Goal: Task Accomplishment & Management: Manage account settings

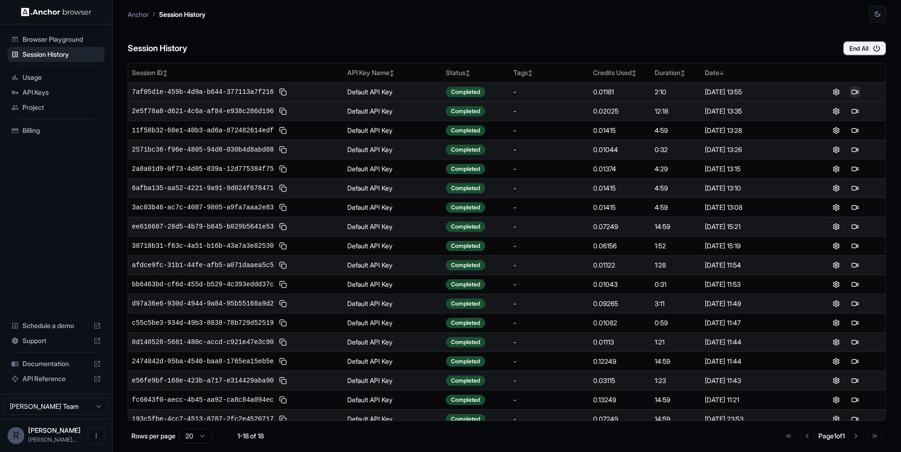
click at [857, 95] on button at bounding box center [855, 91] width 11 height 11
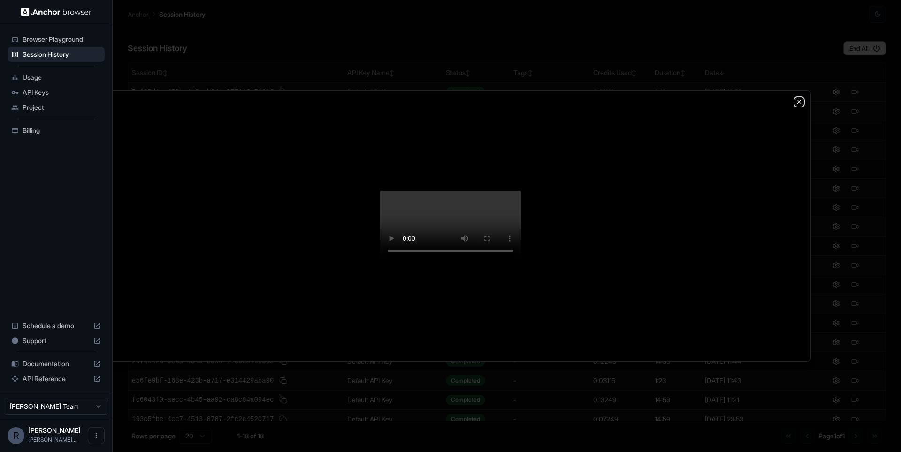
click at [799, 98] on icon "button" at bounding box center [800, 102] width 8 height 8
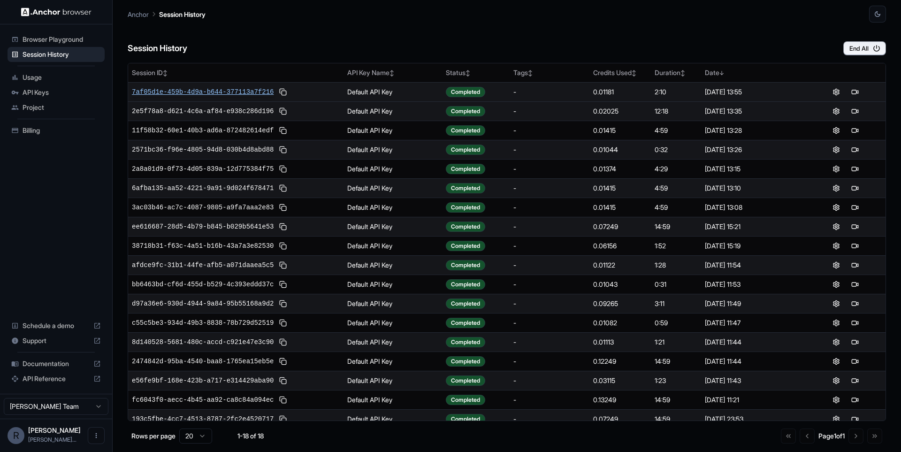
click at [229, 91] on span "7af05d1e-459b-4d9a-b644-377113a7f216" at bounding box center [203, 91] width 142 height 9
click at [866, 92] on button at bounding box center [860, 91] width 11 height 11
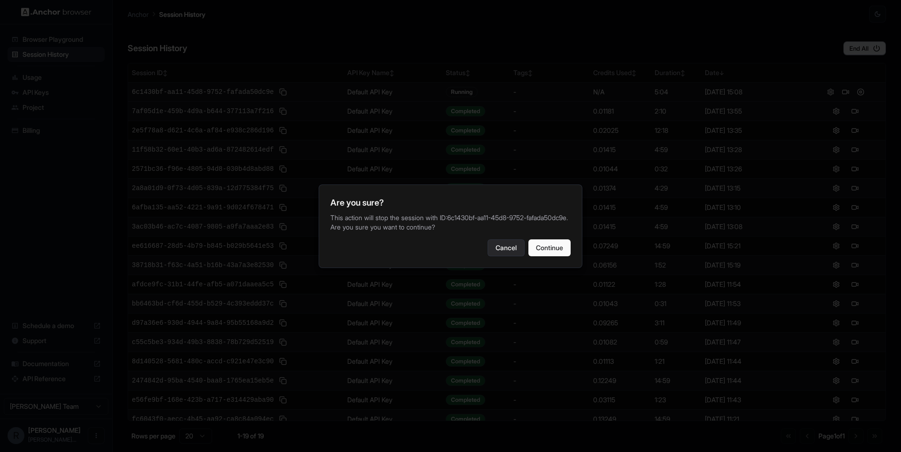
click at [494, 256] on button "Cancel" at bounding box center [506, 247] width 37 height 17
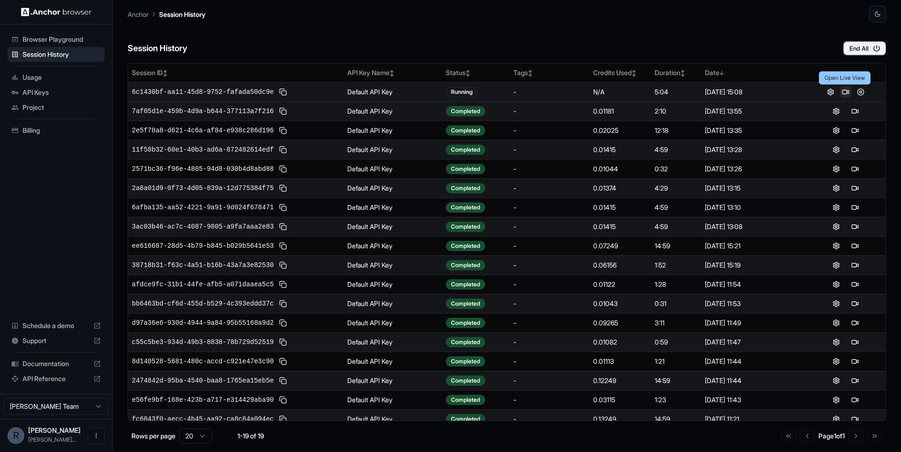
click at [847, 92] on button at bounding box center [845, 91] width 11 height 11
click at [858, 94] on button at bounding box center [860, 91] width 11 height 11
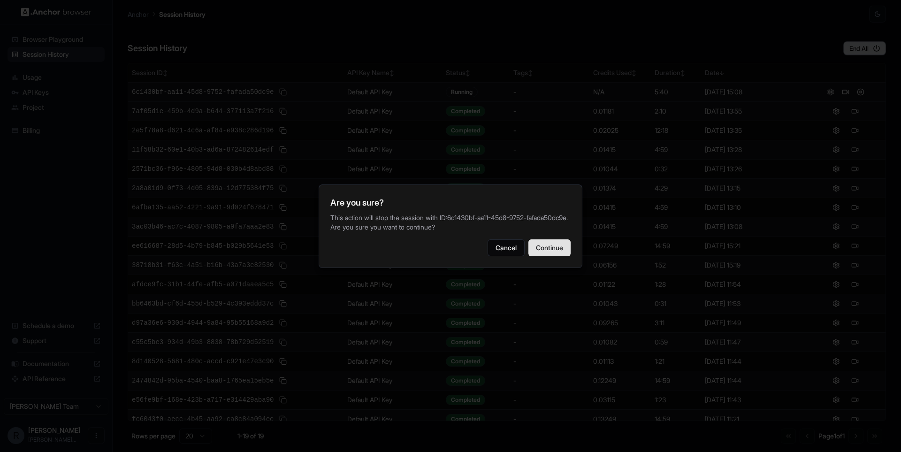
click at [553, 248] on button "Continue" at bounding box center [550, 247] width 42 height 17
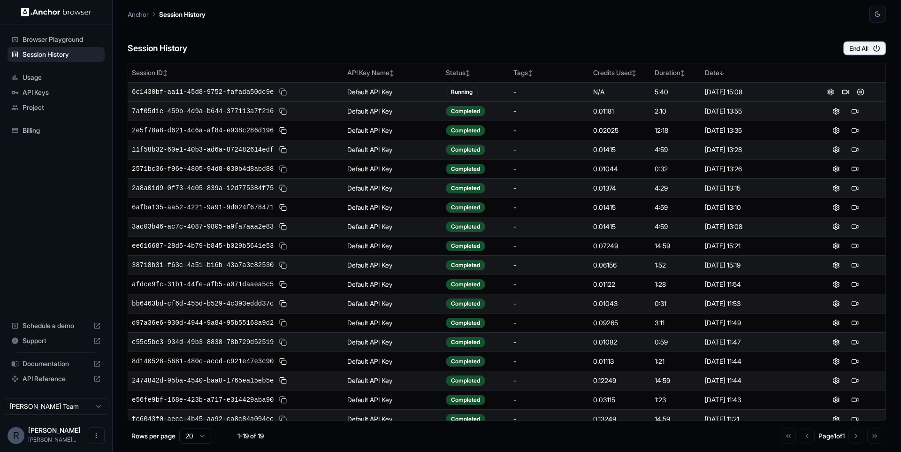
click at [636, 26] on div "Session History End All" at bounding box center [507, 39] width 759 height 33
click at [61, 96] on span "API Keys" at bounding box center [62, 92] width 78 height 9
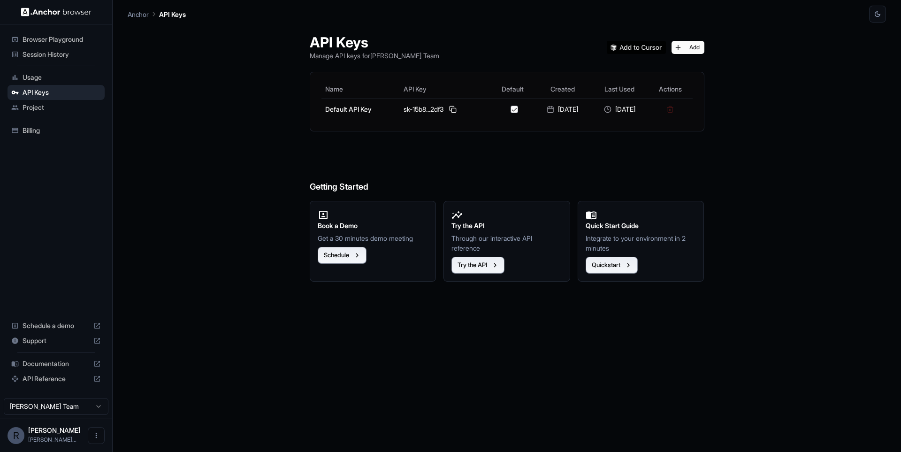
click at [61, 82] on div "Usage" at bounding box center [56, 77] width 97 height 15
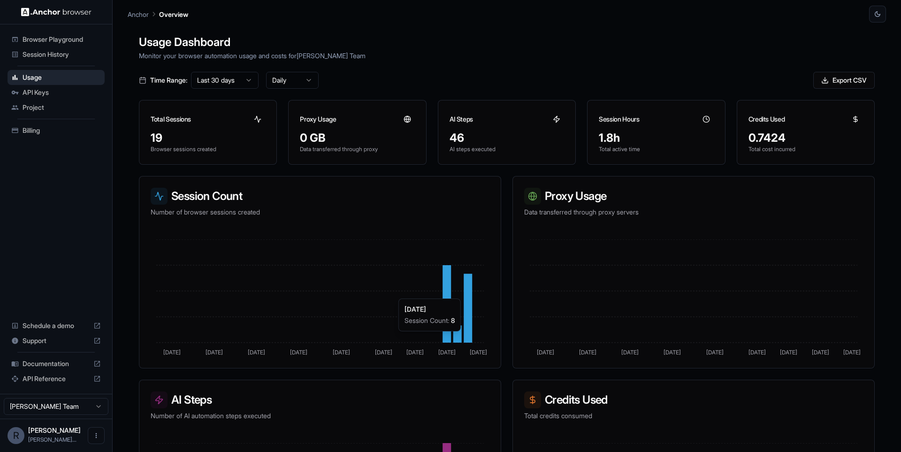
click at [467, 294] on icon at bounding box center [468, 308] width 8 height 69
click at [478, 60] on p "Monitor your browser automation usage and costs for Rickson Lima Team" at bounding box center [507, 56] width 736 height 10
click at [422, 79] on div "Time Range: Last 30 days Daily Export CSV" at bounding box center [507, 80] width 736 height 17
click at [40, 97] on div "API Keys" at bounding box center [56, 92] width 97 height 15
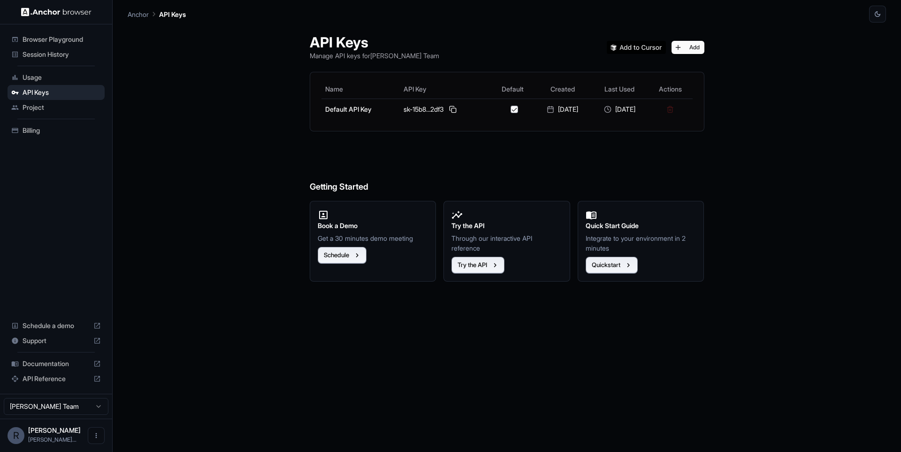
click at [52, 52] on span "Session History" at bounding box center [62, 54] width 78 height 9
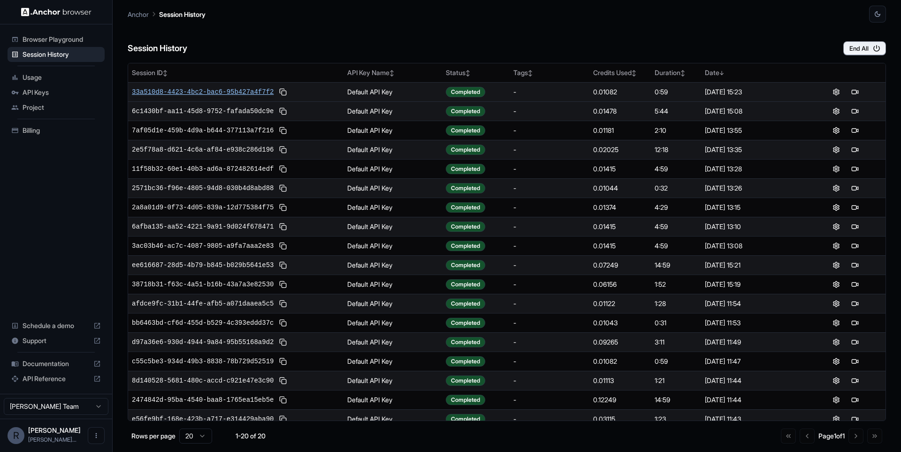
click at [229, 90] on span "33a510d8-4423-4bc2-bac6-95b427a4f7f2" at bounding box center [203, 91] width 142 height 9
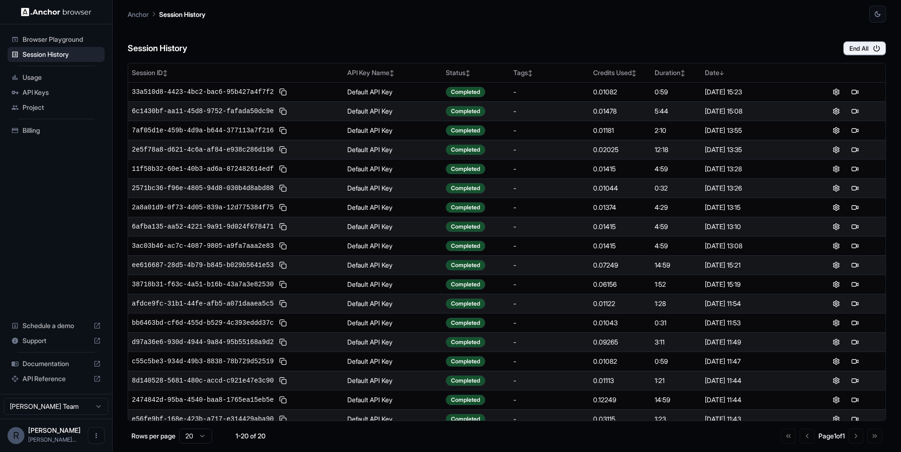
click at [471, 40] on div "Session History End All" at bounding box center [507, 39] width 759 height 33
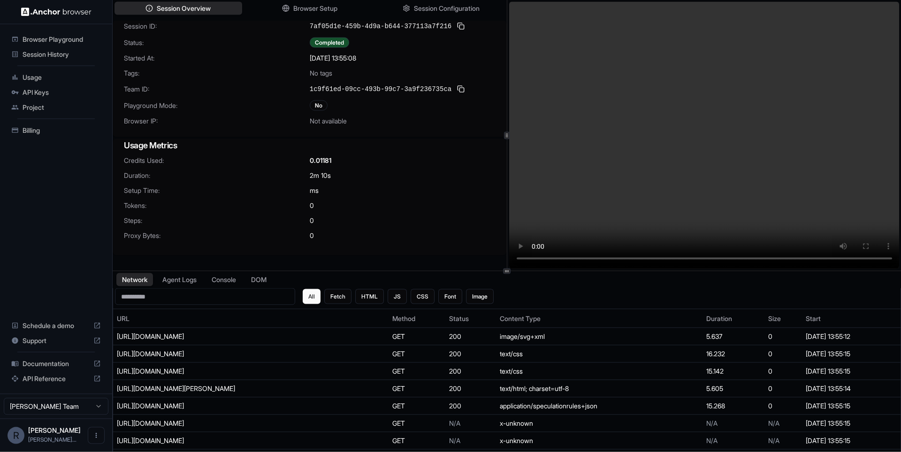
scroll to position [65, 0]
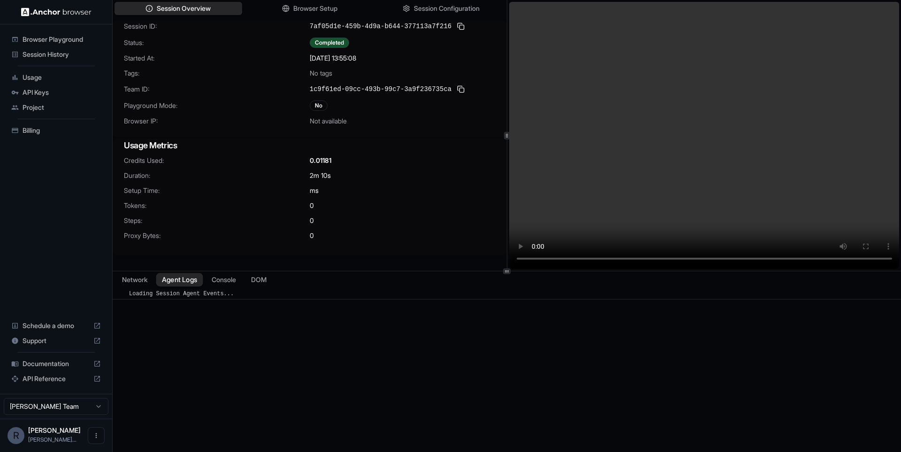
click at [171, 273] on button "Agent Logs" at bounding box center [179, 280] width 47 height 14
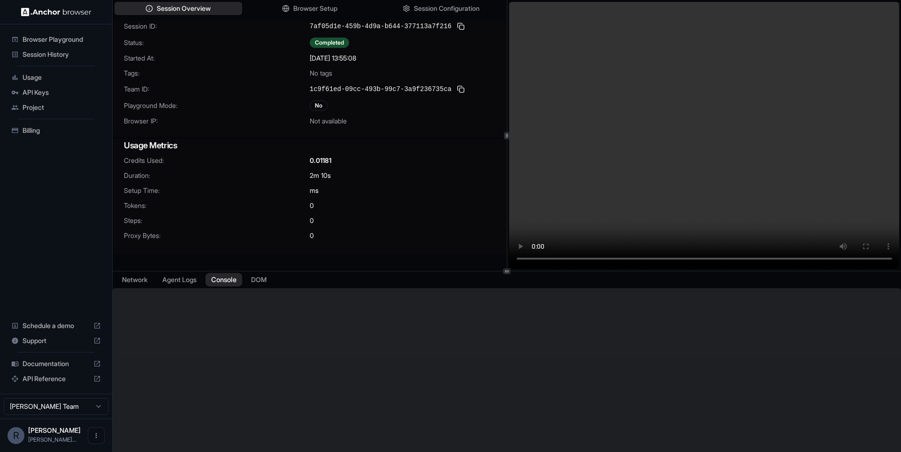
click at [242, 281] on button "Console" at bounding box center [224, 280] width 37 height 14
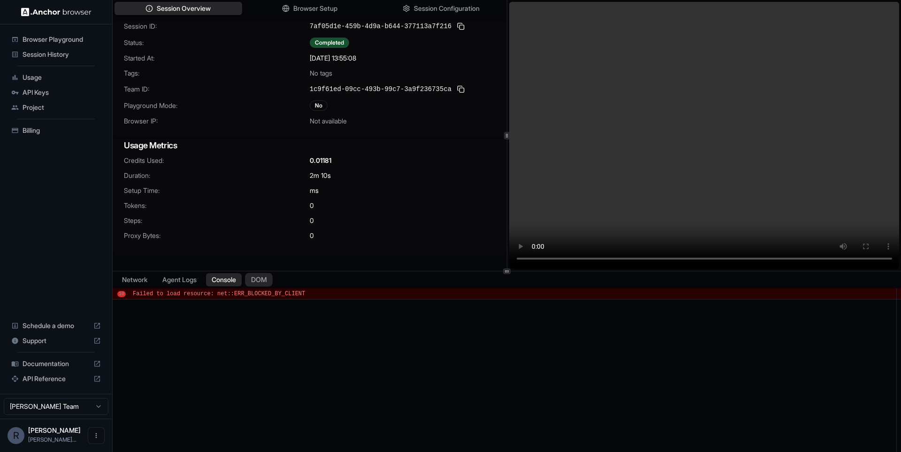
click at [265, 279] on button "DOM" at bounding box center [259, 280] width 28 height 14
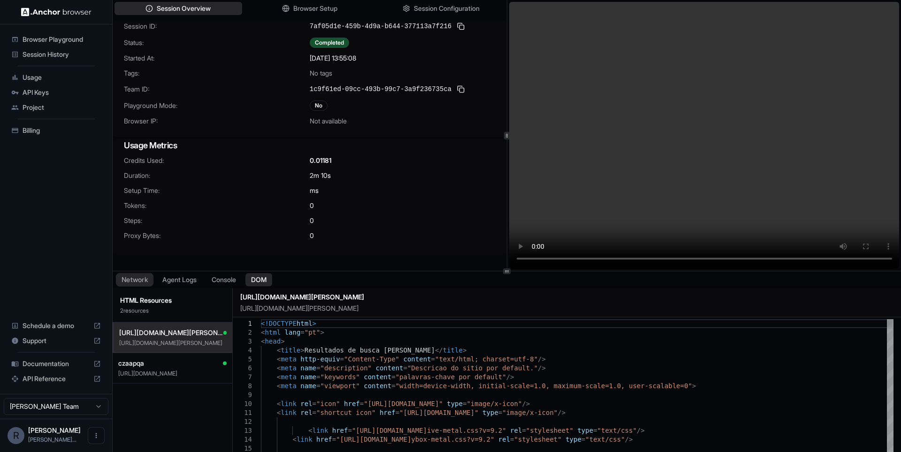
click at [127, 282] on button "Network" at bounding box center [135, 280] width 38 height 14
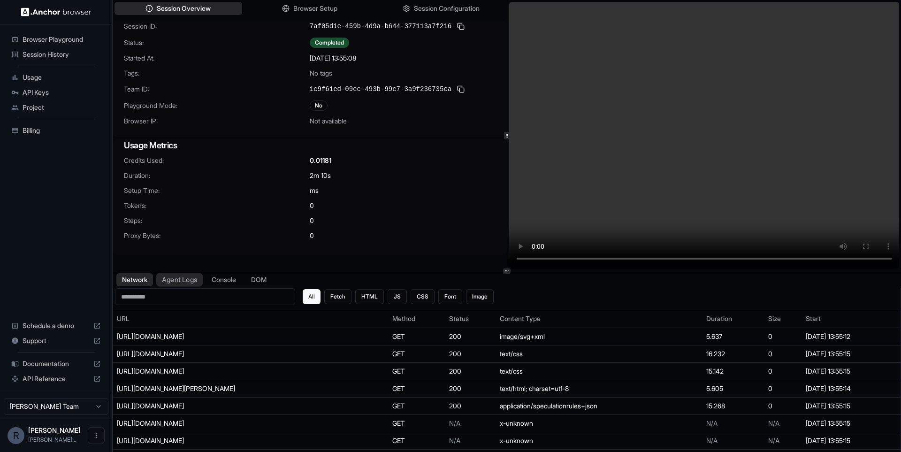
click at [190, 283] on button "Agent Logs" at bounding box center [179, 280] width 47 height 14
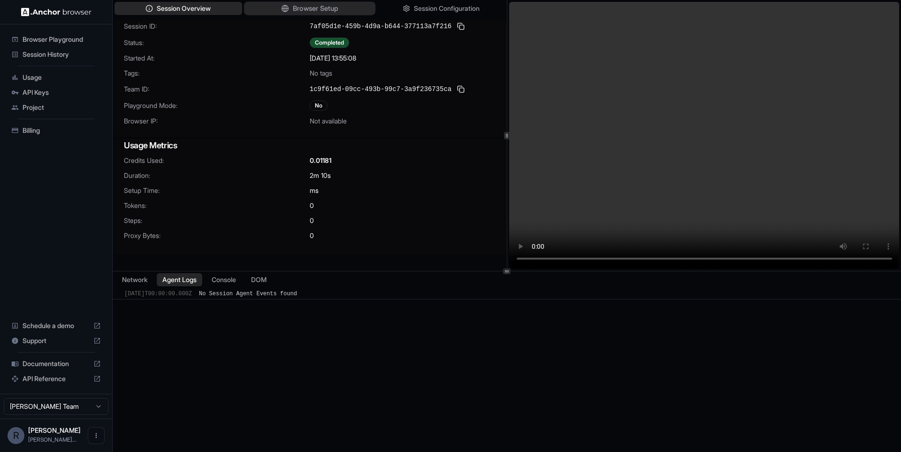
click at [313, 11] on span "Browser Setup" at bounding box center [316, 9] width 46 height 10
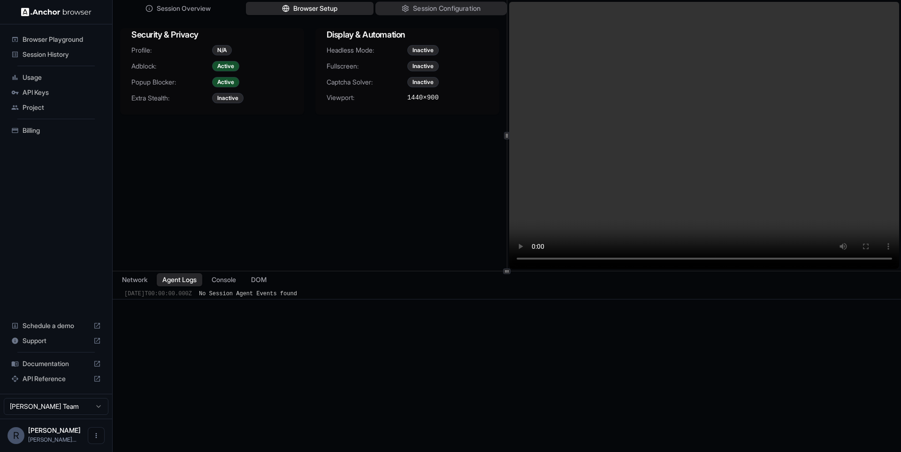
click at [429, 8] on span "Session Configuration" at bounding box center [447, 9] width 68 height 10
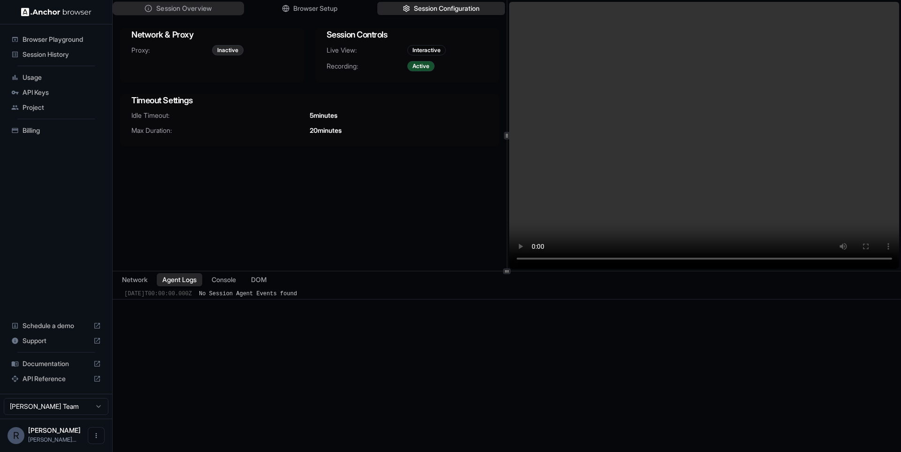
click at [208, 11] on span "Session Overview" at bounding box center [183, 9] width 55 height 10
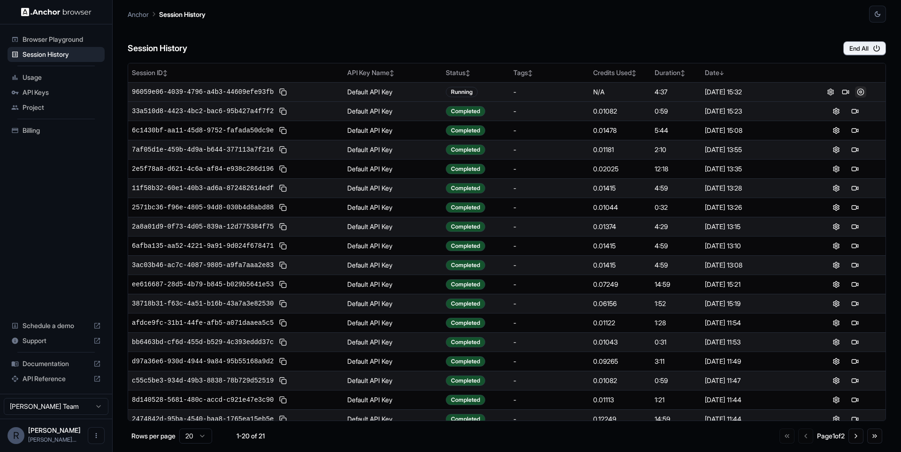
click at [863, 91] on button at bounding box center [860, 91] width 11 height 11
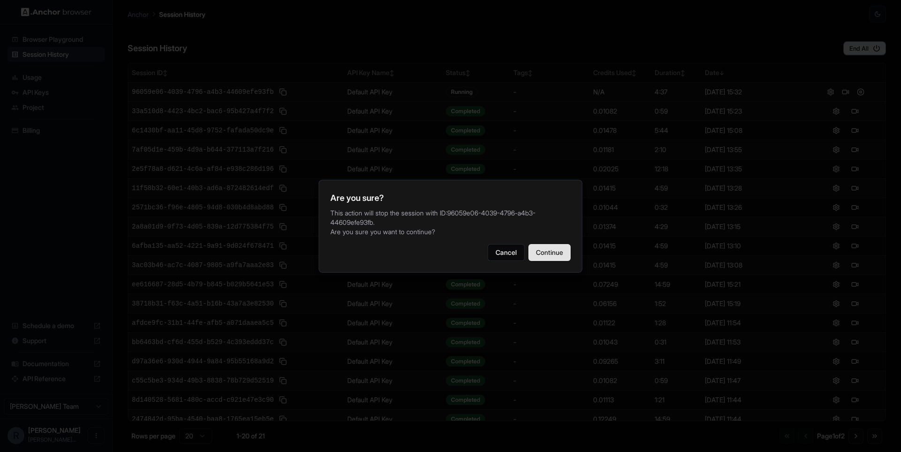
click at [555, 250] on button "Continue" at bounding box center [550, 252] width 42 height 17
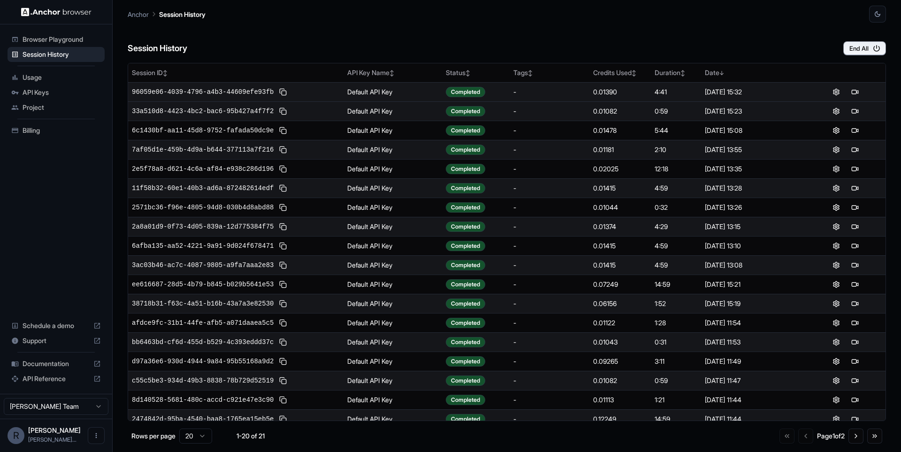
click at [561, 31] on div "Session History End All" at bounding box center [507, 39] width 759 height 33
click at [844, 95] on button at bounding box center [845, 91] width 11 height 11
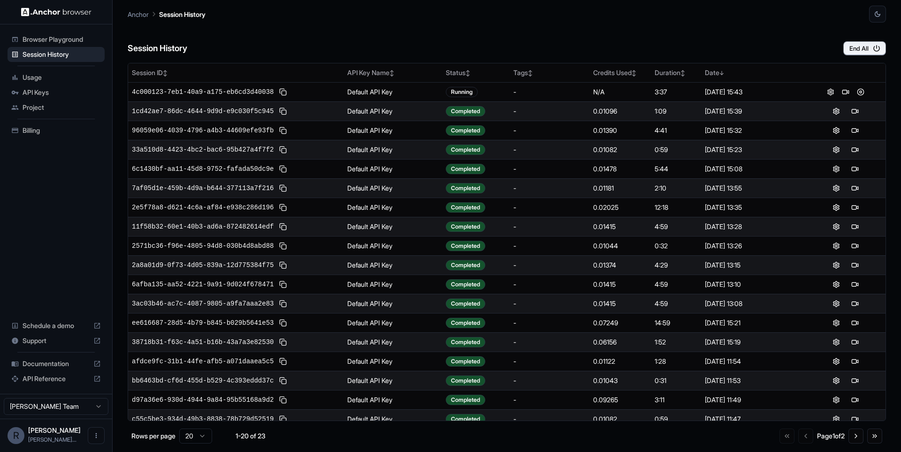
click at [563, 31] on div "Session History End All" at bounding box center [507, 39] width 759 height 33
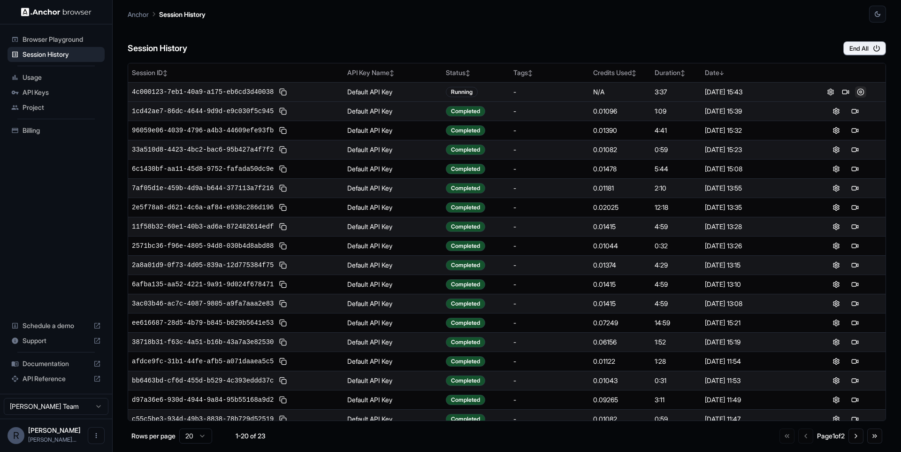
click at [863, 94] on button at bounding box center [860, 91] width 11 height 11
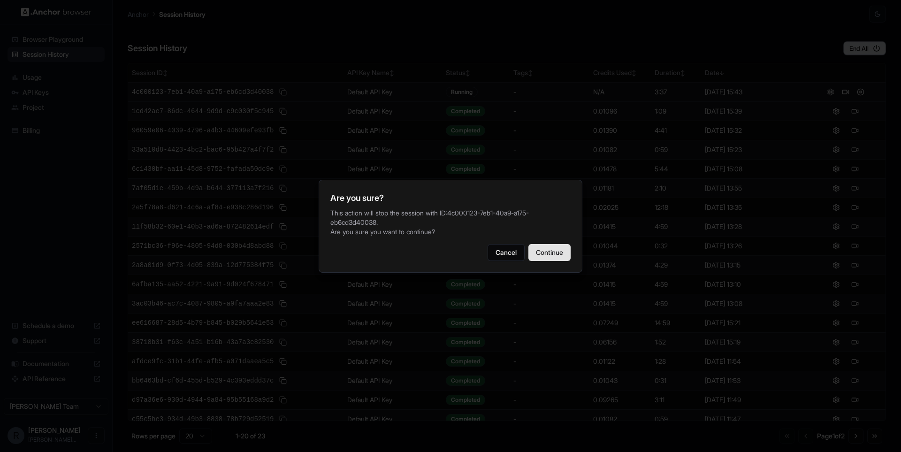
click at [552, 251] on button "Continue" at bounding box center [550, 252] width 42 height 17
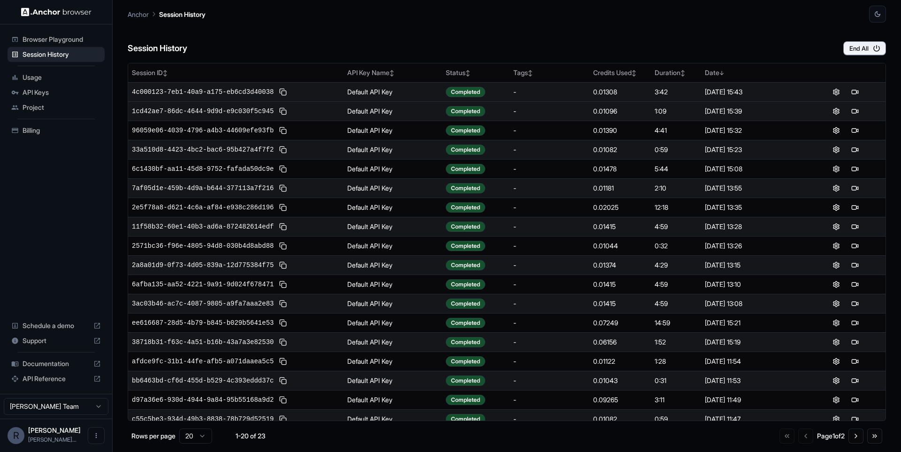
click at [60, 85] on div "API Keys" at bounding box center [56, 92] width 97 height 15
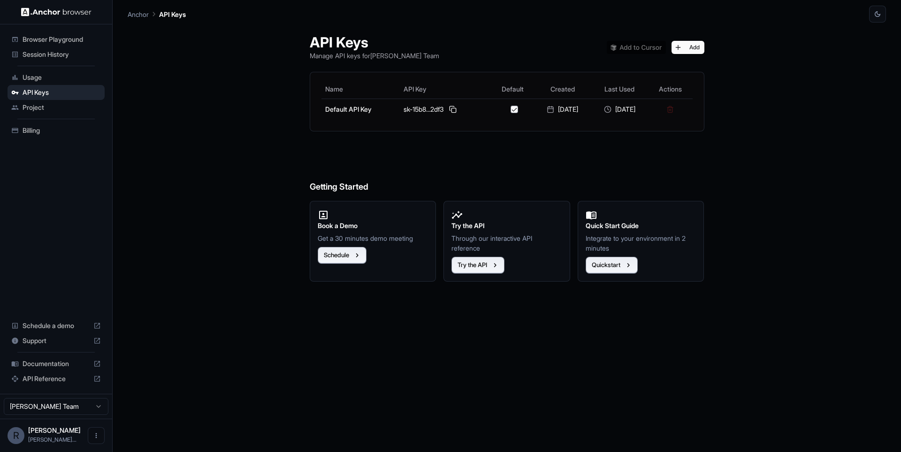
click at [60, 79] on span "Usage" at bounding box center [62, 77] width 78 height 9
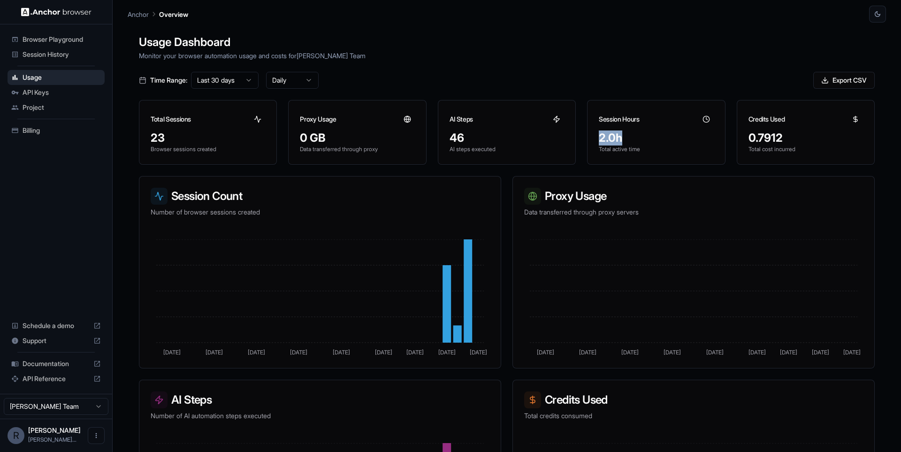
drag, startPoint x: 596, startPoint y: 138, endPoint x: 629, endPoint y: 137, distance: 32.9
click at [629, 137] on div "2.0h Total active time" at bounding box center [656, 148] width 137 height 34
drag, startPoint x: 762, startPoint y: 135, endPoint x: 791, endPoint y: 146, distance: 31.2
click at [791, 146] on div "0.7912 Total cost incurred" at bounding box center [805, 148] width 137 height 34
click at [792, 138] on div "0.7912" at bounding box center [806, 138] width 115 height 15
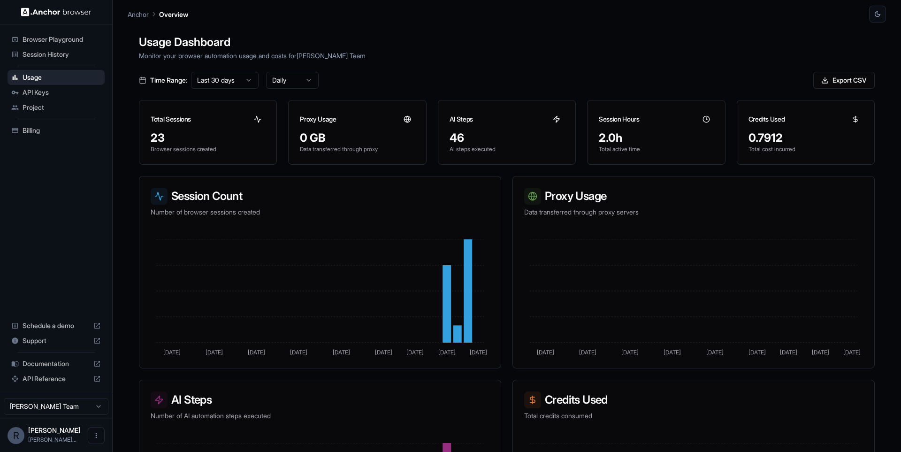
click at [59, 57] on span "Session History" at bounding box center [62, 54] width 78 height 9
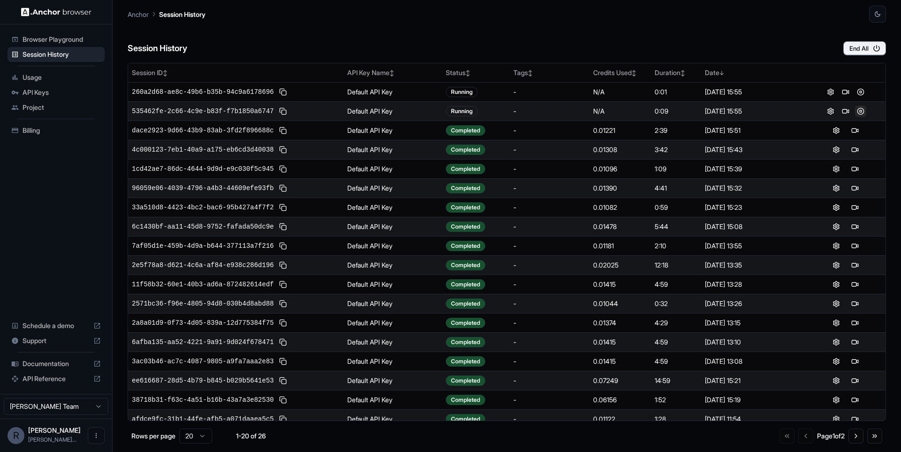
click at [859, 111] on button at bounding box center [860, 111] width 11 height 11
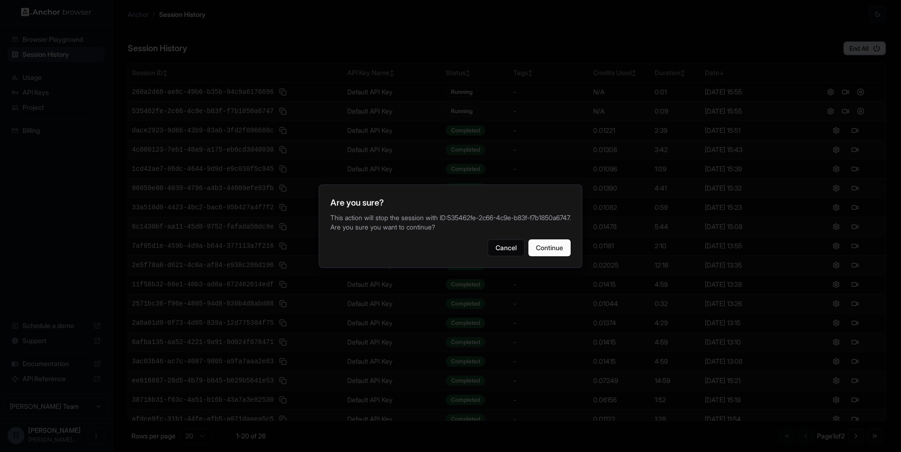
click at [532, 268] on div "Are you sure? This action will stop the session with ID: 535462fe-2c66-4c9e-b83…" at bounding box center [451, 226] width 264 height 84
click at [538, 267] on div "Are you sure? This action will stop the session with ID: 535462fe-2c66-4c9e-b83…" at bounding box center [451, 226] width 264 height 84
click at [545, 256] on button "Continue" at bounding box center [550, 247] width 42 height 17
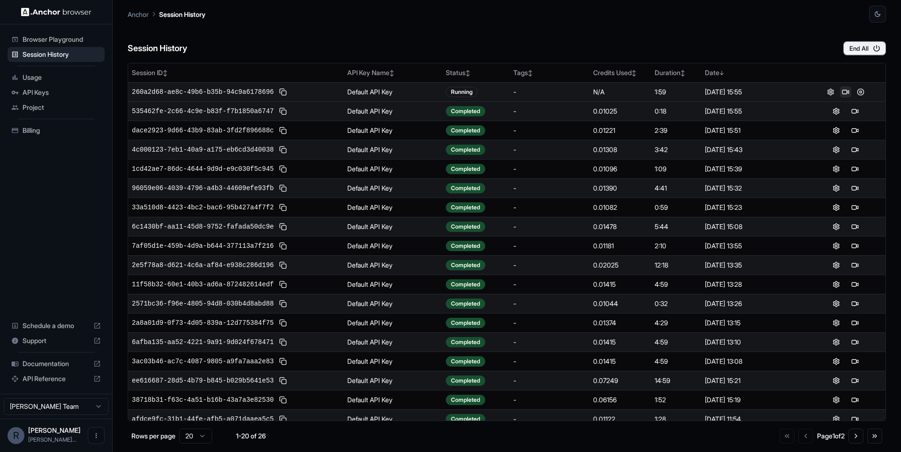
click at [842, 91] on button at bounding box center [845, 91] width 11 height 11
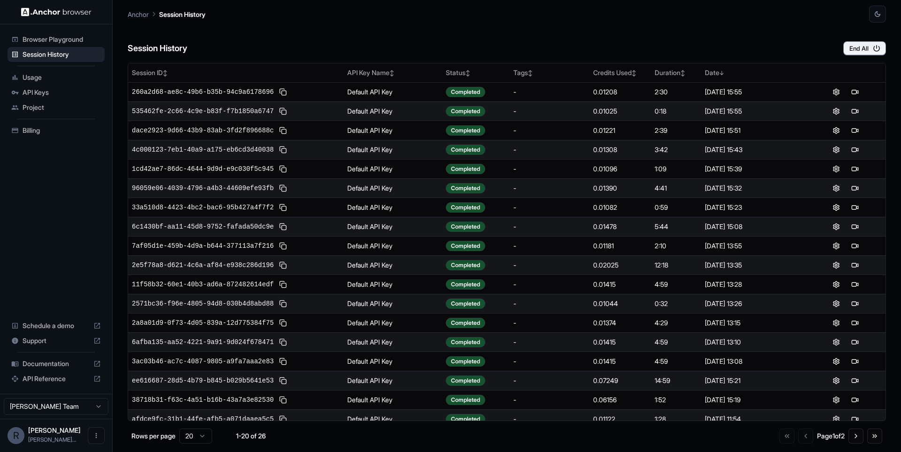
click at [619, 35] on div "Session History End All" at bounding box center [507, 39] width 759 height 33
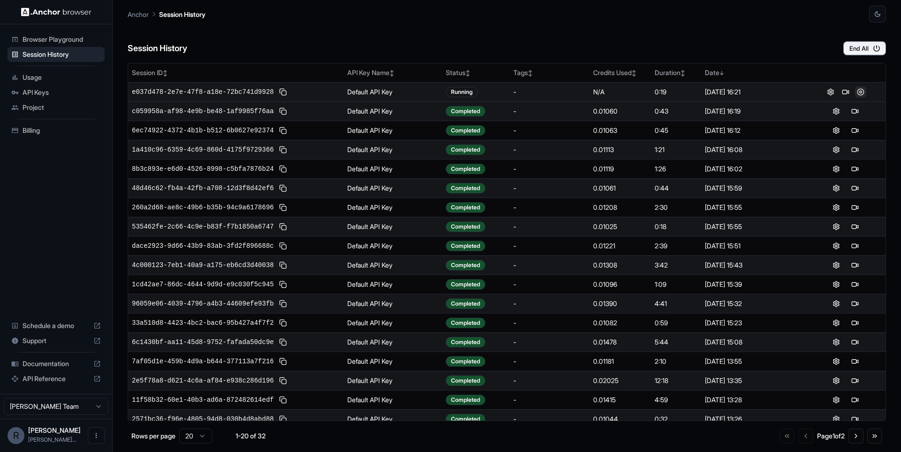
click at [862, 95] on button at bounding box center [860, 91] width 11 height 11
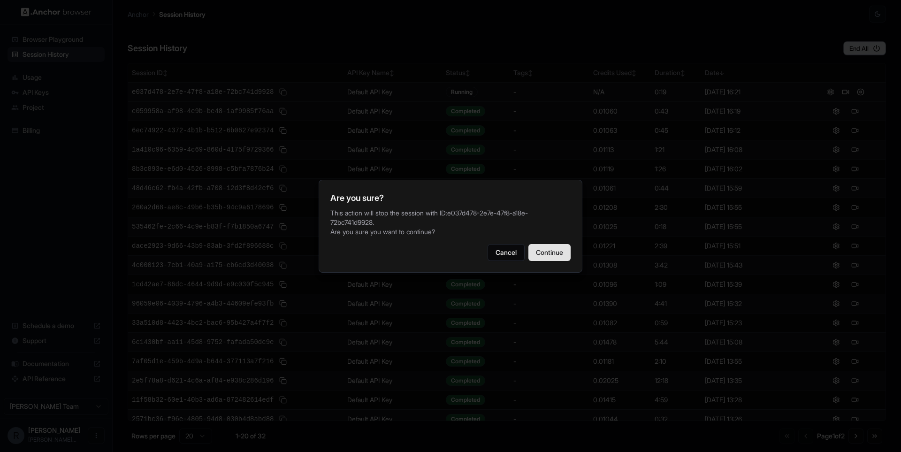
click at [554, 255] on button "Continue" at bounding box center [550, 252] width 42 height 17
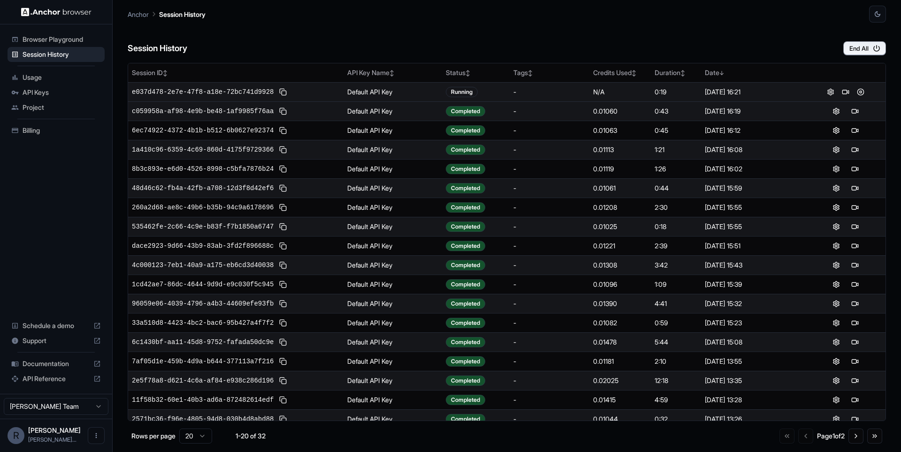
click at [636, 27] on div "Session History End All" at bounding box center [507, 39] width 759 height 33
click at [862, 92] on button at bounding box center [860, 91] width 11 height 11
